Goal: Task Accomplishment & Management: Complete application form

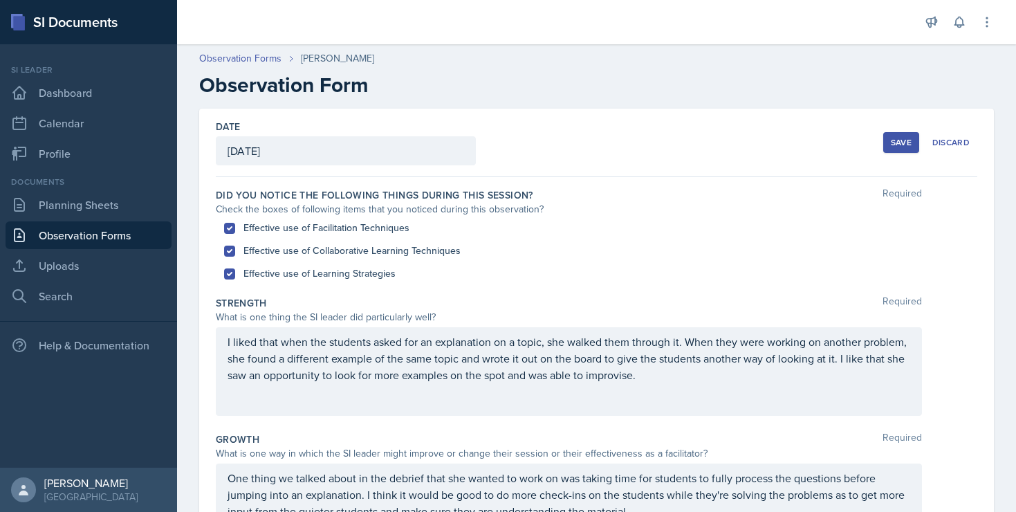
click at [893, 145] on div "Save" at bounding box center [901, 142] width 21 height 11
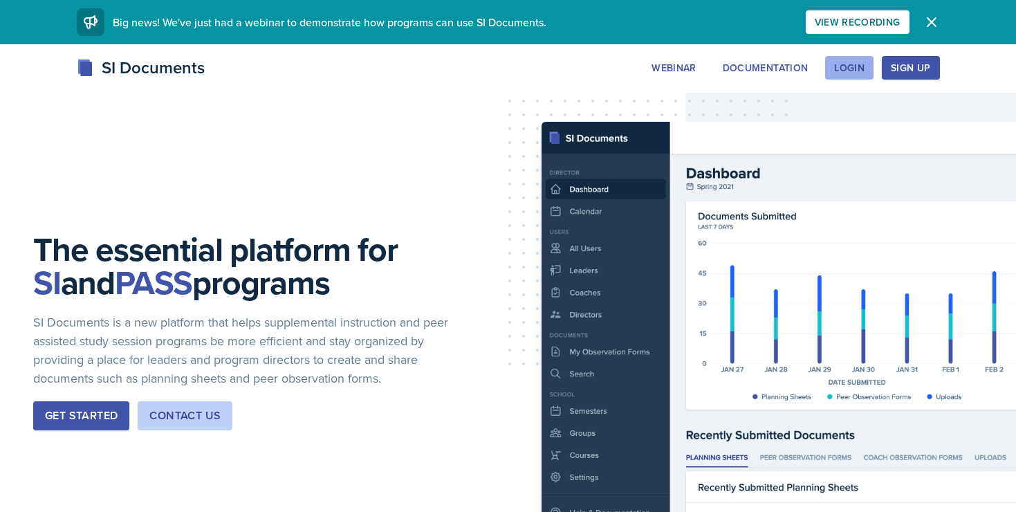
click at [866, 68] on button "Login" at bounding box center [849, 68] width 48 height 24
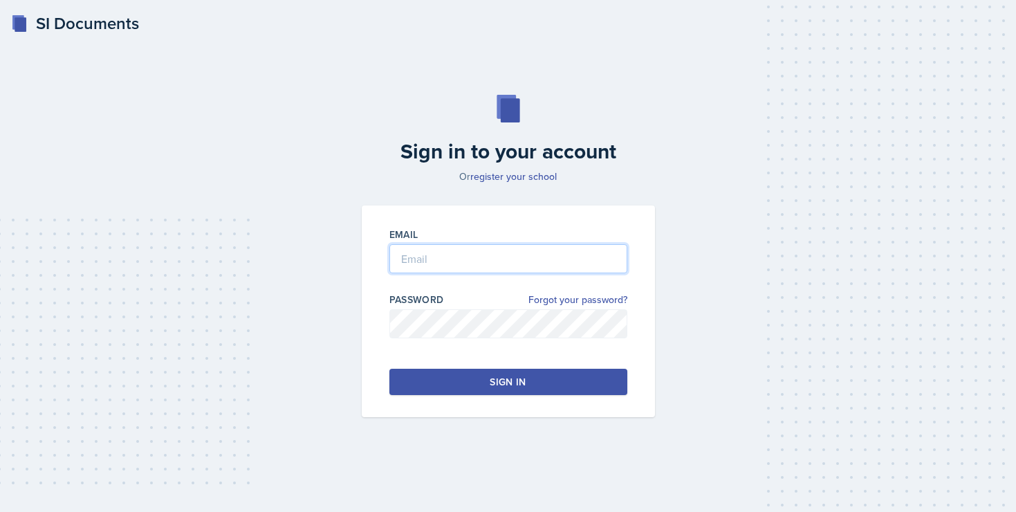
click at [450, 262] on input "email" at bounding box center [509, 258] width 238 height 29
type input "[EMAIL_ADDRESS][DOMAIN_NAME]"
click at [457, 369] on button "Sign in" at bounding box center [509, 382] width 238 height 26
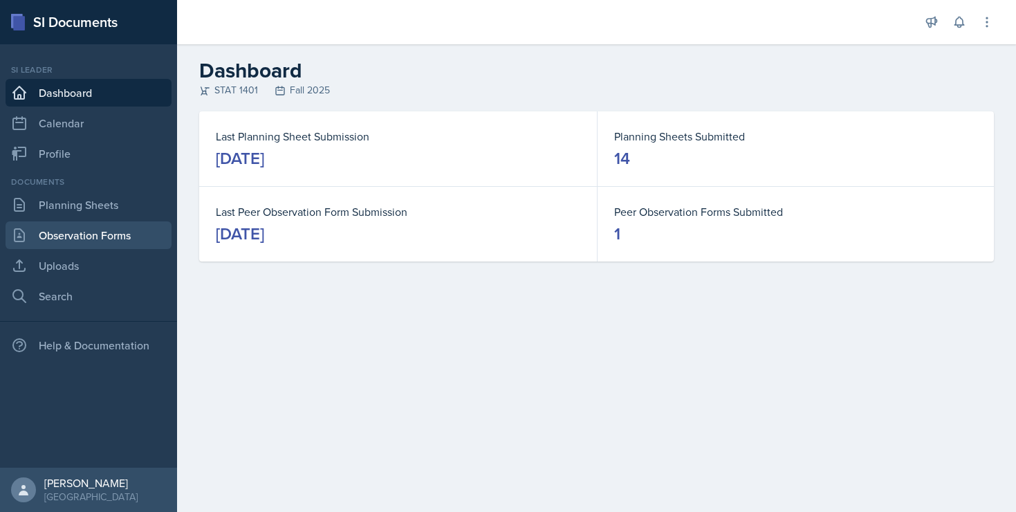
click at [50, 237] on link "Observation Forms" at bounding box center [89, 235] width 166 height 28
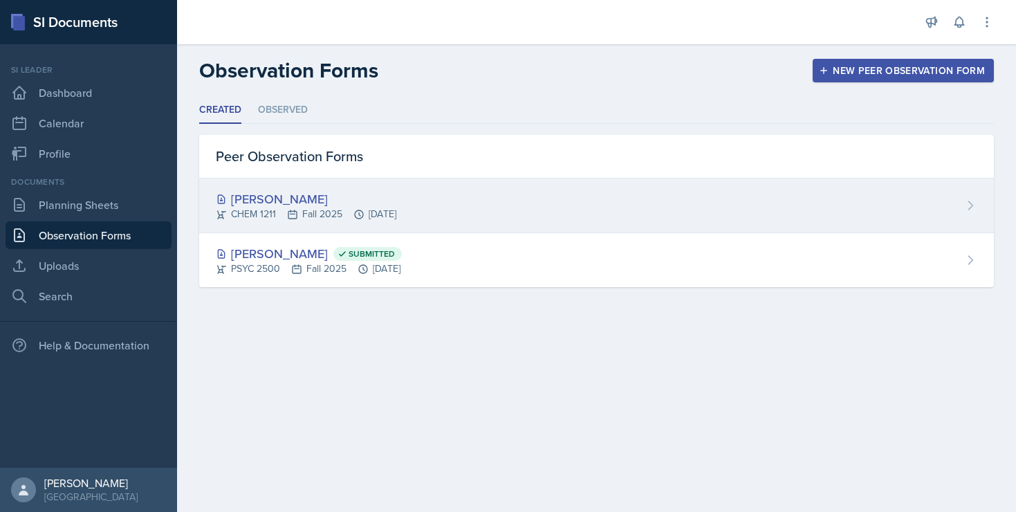
click at [254, 197] on div "[PERSON_NAME]" at bounding box center [306, 199] width 181 height 19
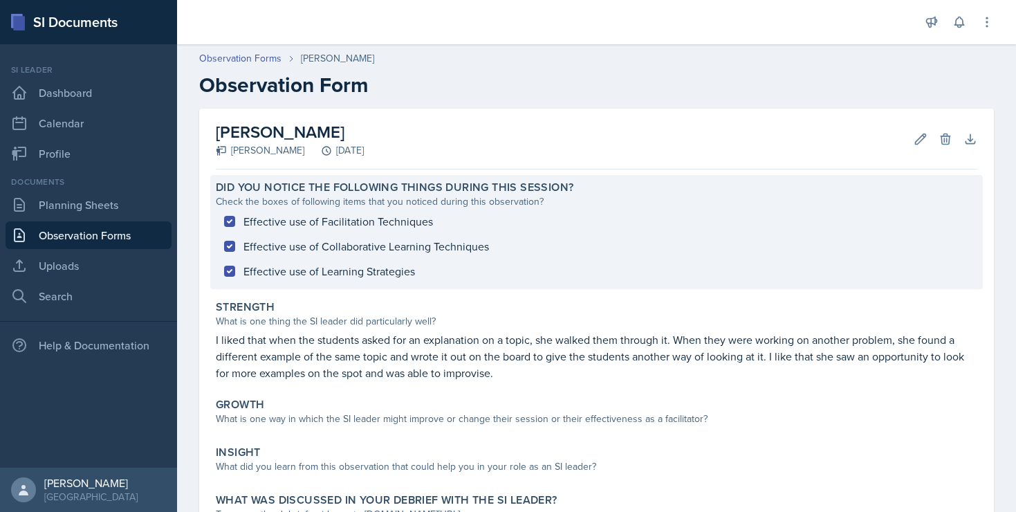
scroll to position [108, 0]
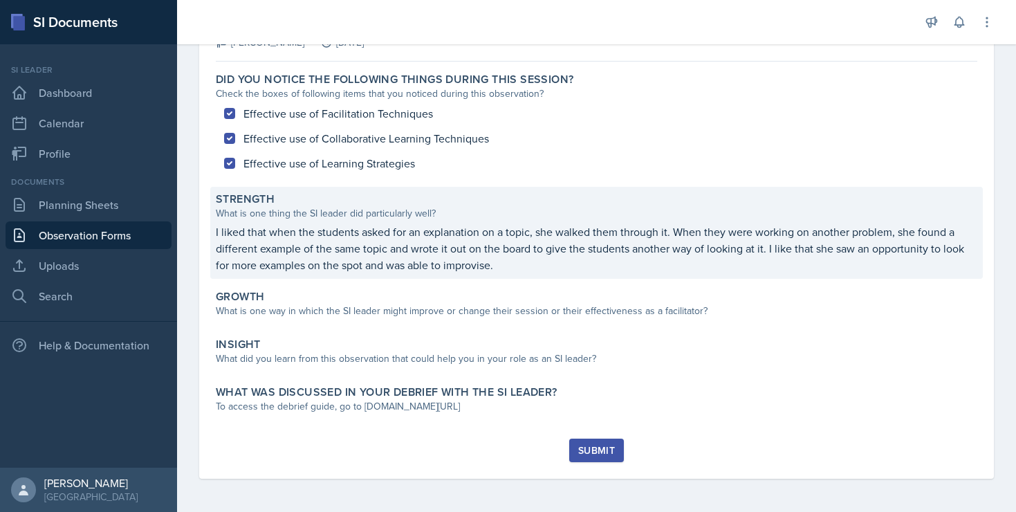
click at [448, 273] on div "Strength What is one thing the SI leader did particularly well? I liked that wh…" at bounding box center [596, 233] width 773 height 92
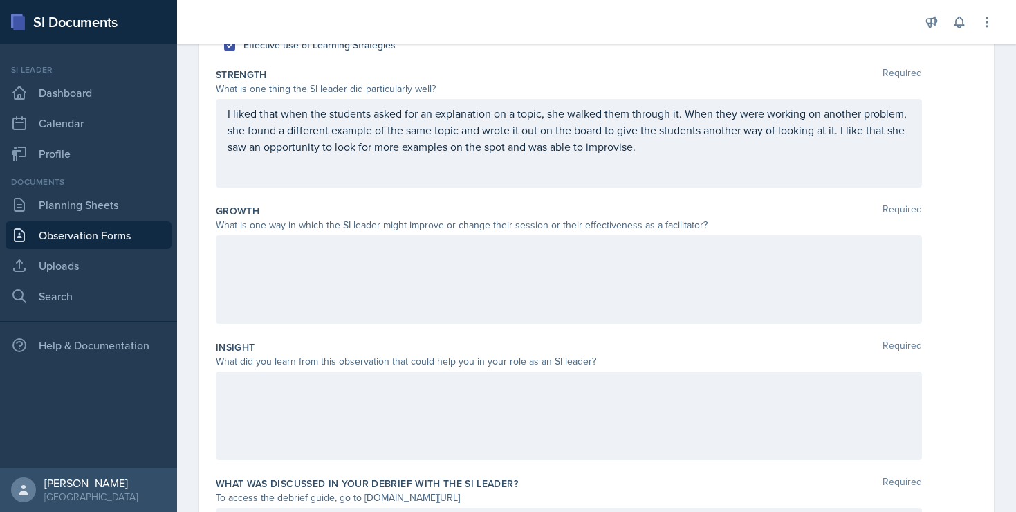
scroll to position [230, 0]
click at [251, 266] on div at bounding box center [569, 278] width 706 height 89
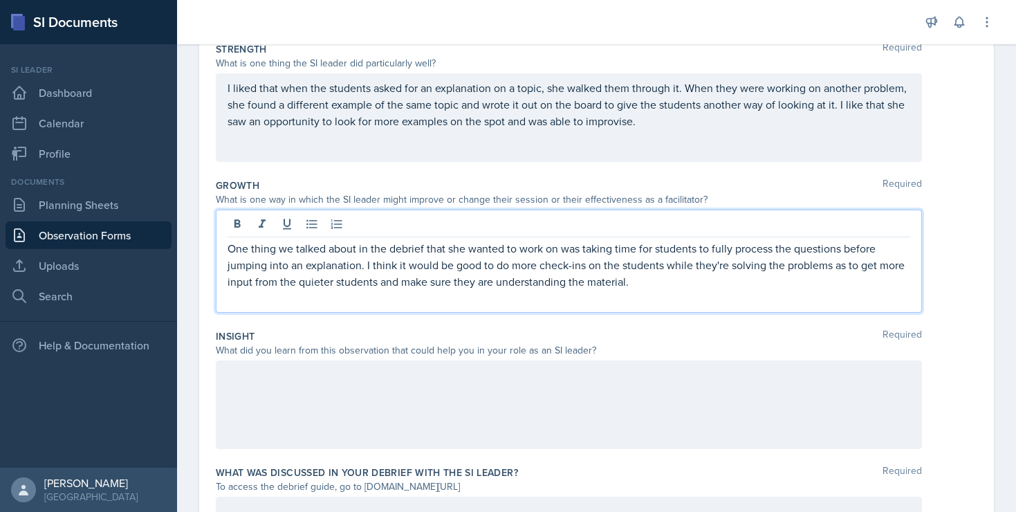
click at [238, 392] on div at bounding box center [569, 405] width 706 height 89
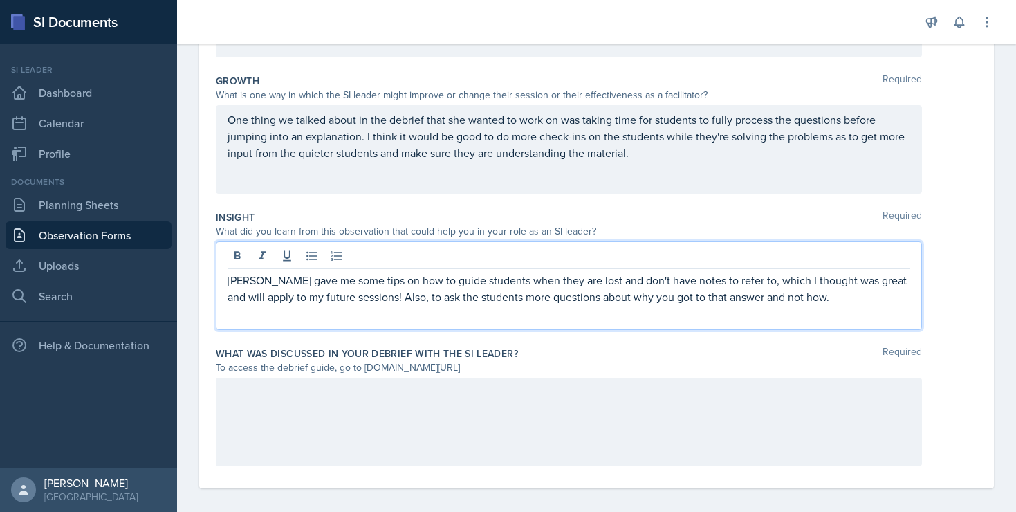
scroll to position [368, 0]
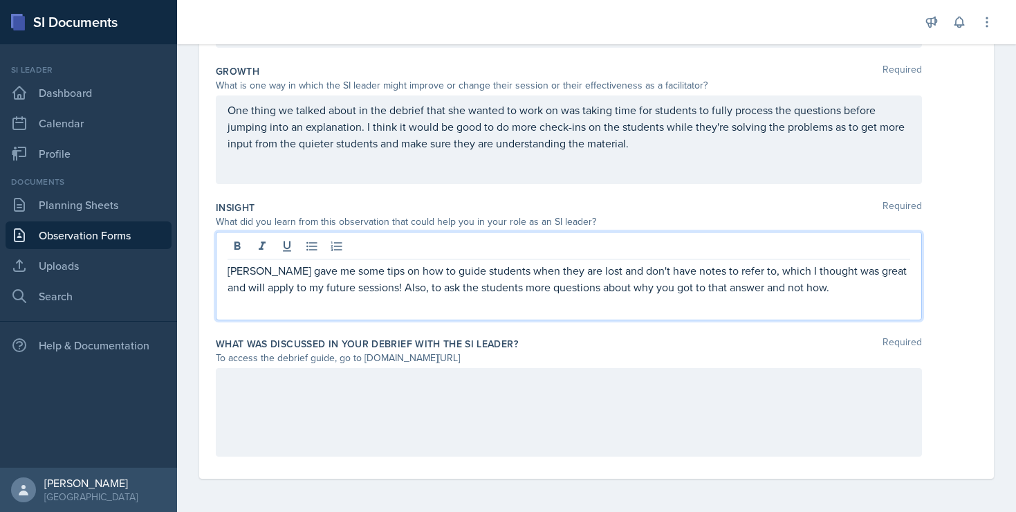
click at [265, 425] on div at bounding box center [569, 412] width 706 height 89
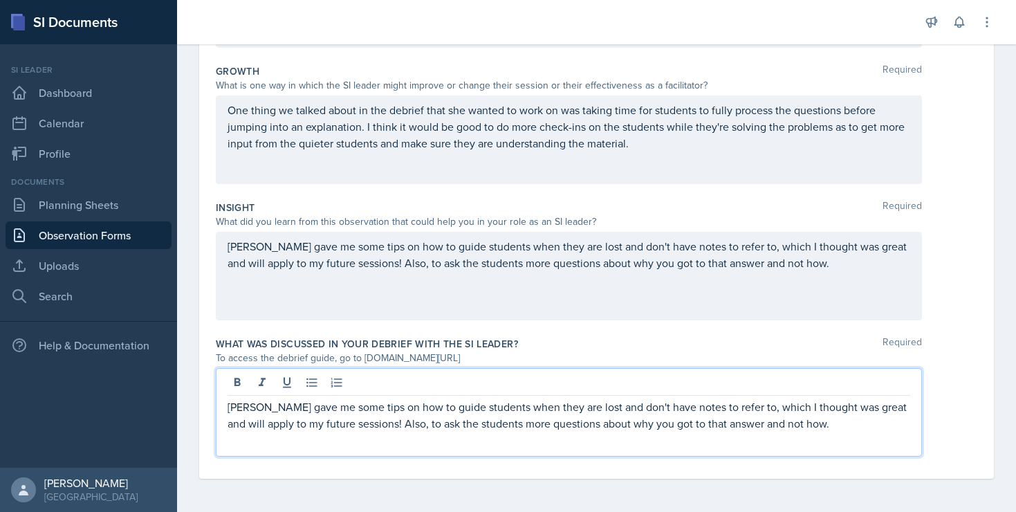
click at [226, 406] on div "[PERSON_NAME] gave me some tips on how to guide students when they are lost and…" at bounding box center [569, 412] width 706 height 89
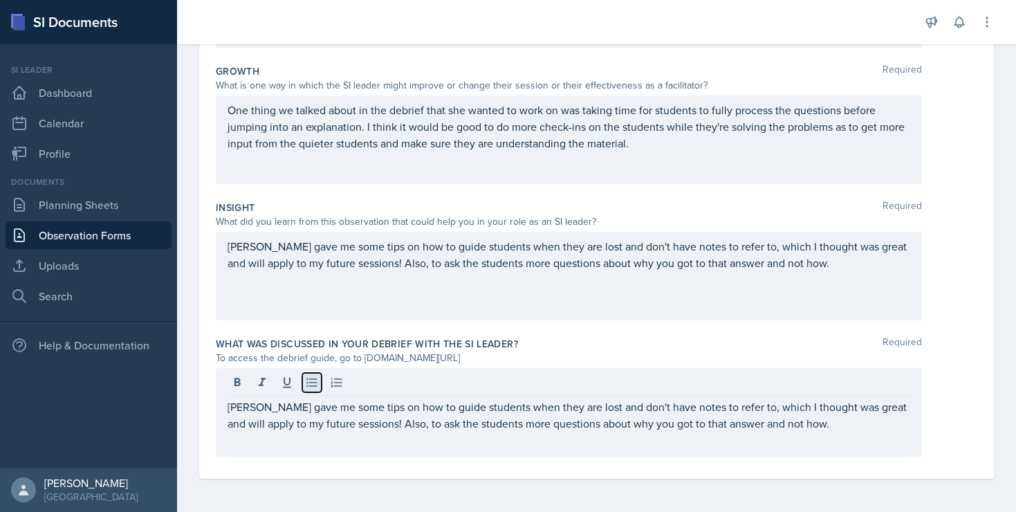
click at [307, 383] on icon at bounding box center [312, 382] width 10 height 9
click at [393, 449] on div "[PERSON_NAME] gave me some tips on how to guide students when they are lost and…" at bounding box center [569, 412] width 706 height 89
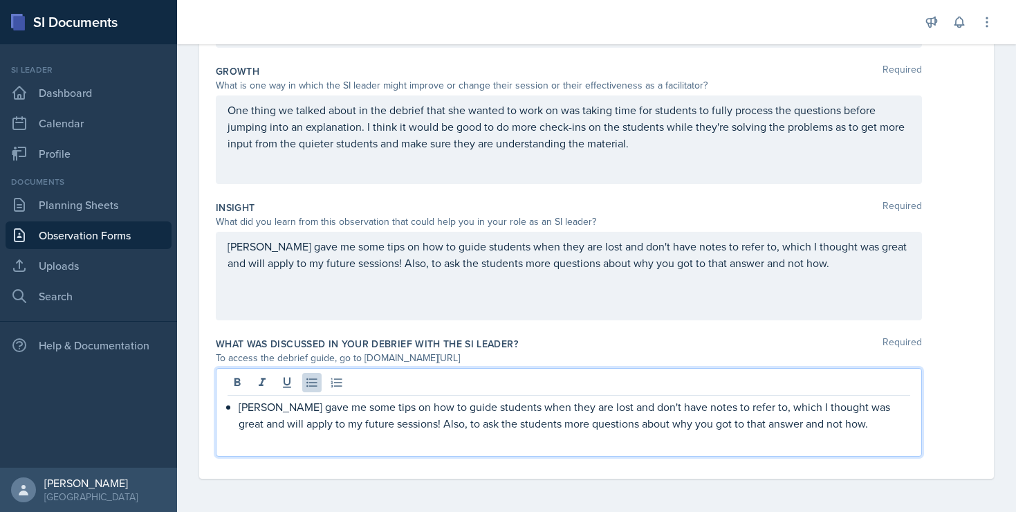
click at [393, 415] on p "[PERSON_NAME] gave me some tips on how to guide students when they are lost and…" at bounding box center [575, 415] width 672 height 33
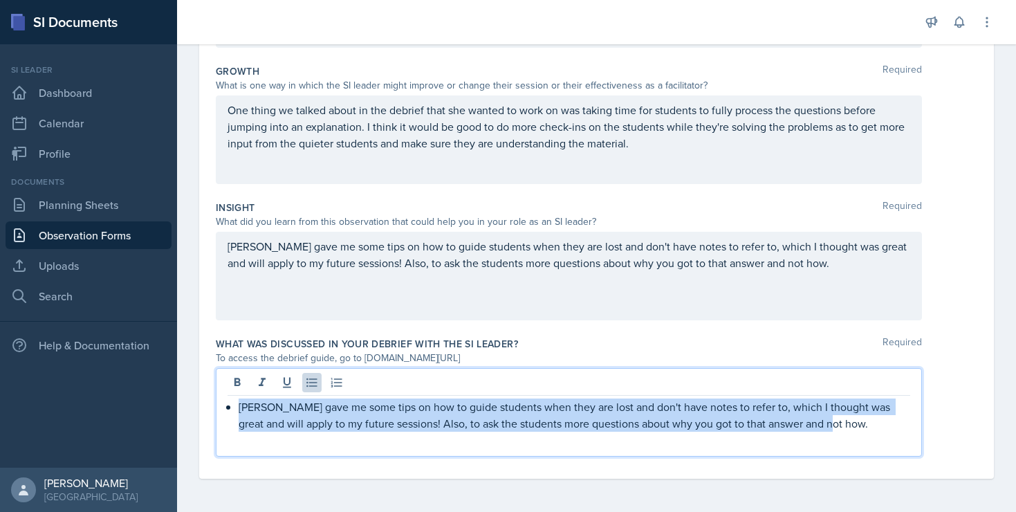
click at [393, 415] on p "[PERSON_NAME] gave me some tips on how to guide students when they are lost and…" at bounding box center [575, 415] width 672 height 33
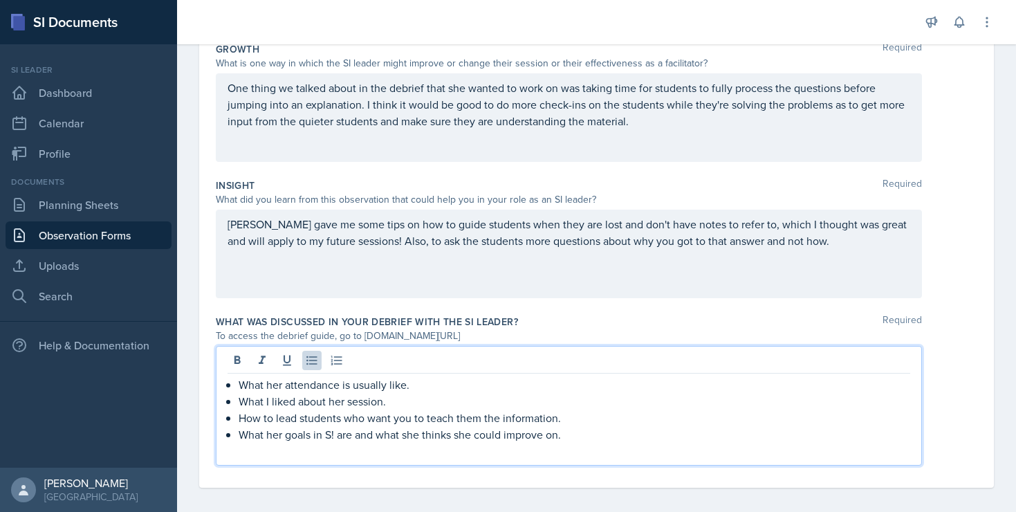
scroll to position [392, 0]
click at [342, 435] on p "What her goals in S! are and what she thinks she could improve on." at bounding box center [575, 432] width 672 height 17
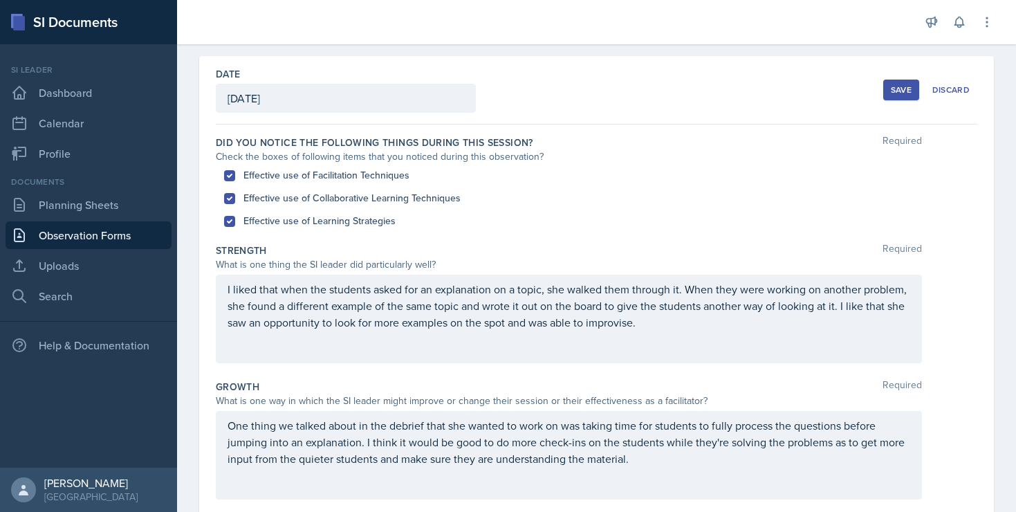
scroll to position [0, 0]
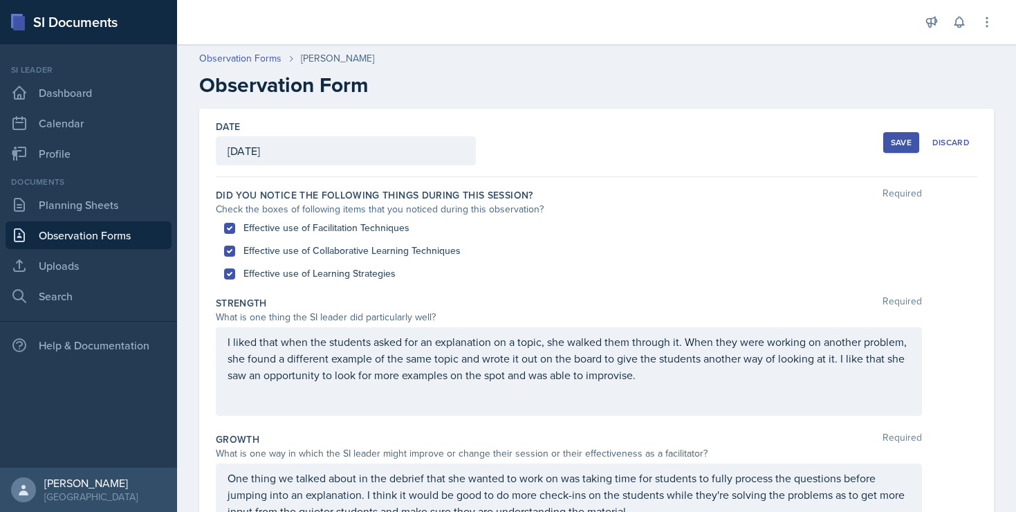
click at [891, 138] on button "Save" at bounding box center [902, 142] width 36 height 21
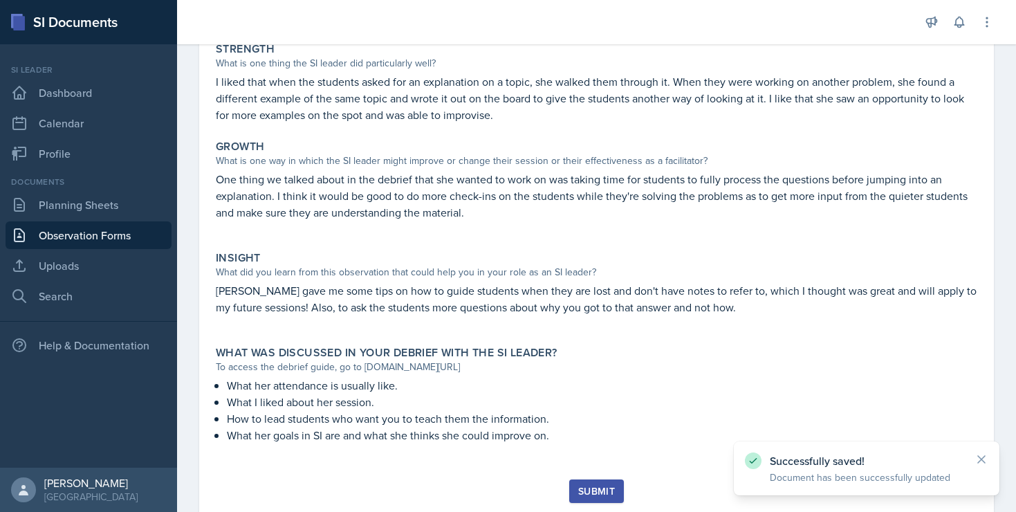
scroll to position [297, 0]
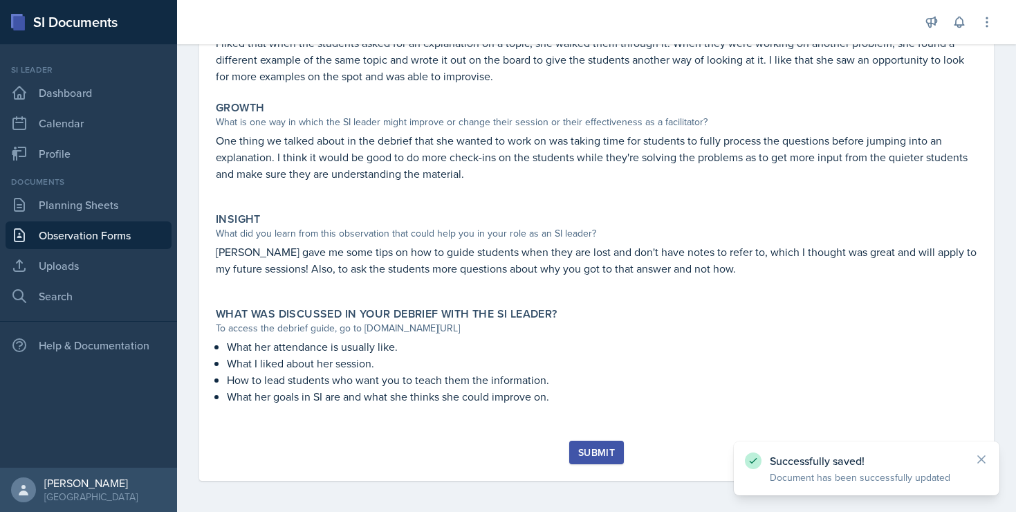
click at [585, 455] on div "Submit" at bounding box center [596, 452] width 37 height 11
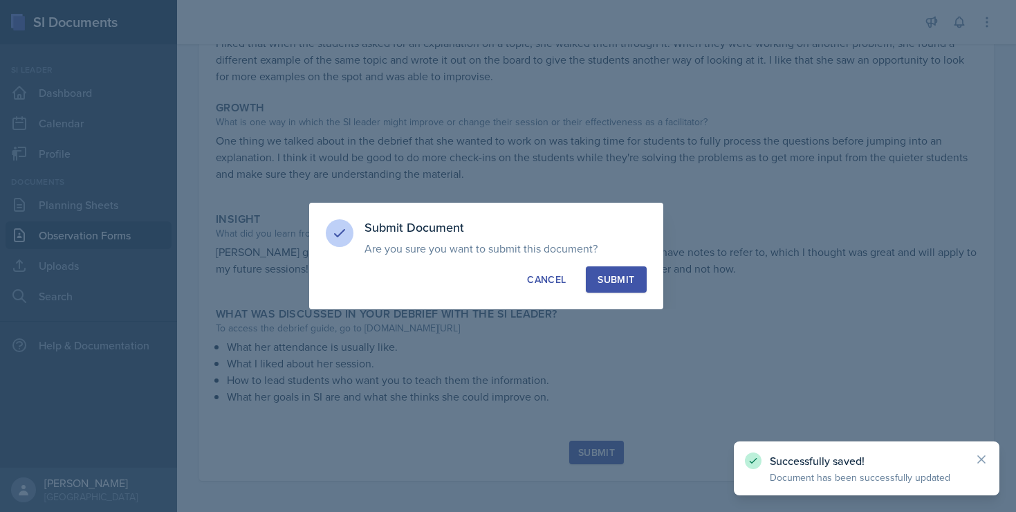
click at [620, 284] on div "Submit" at bounding box center [616, 280] width 37 height 14
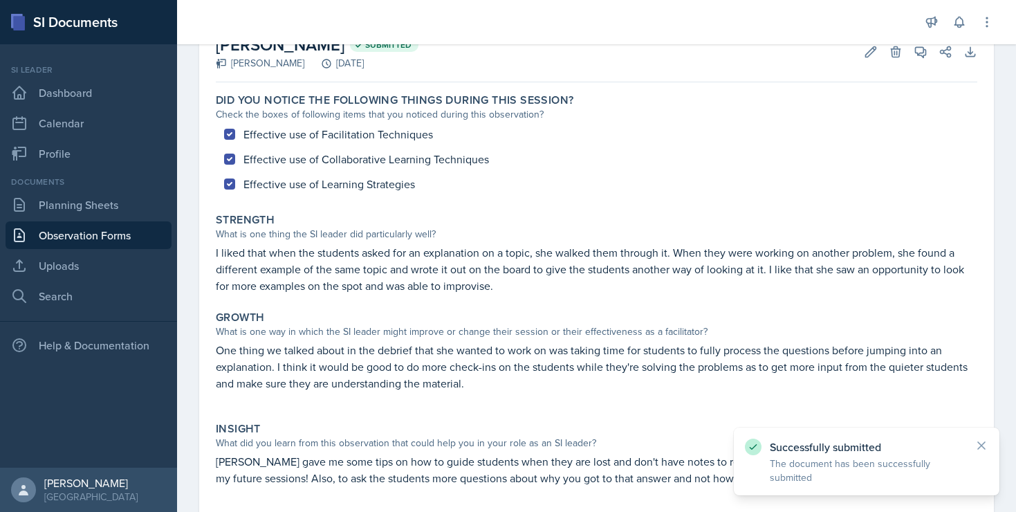
scroll to position [0, 0]
